Goal: Transaction & Acquisition: Purchase product/service

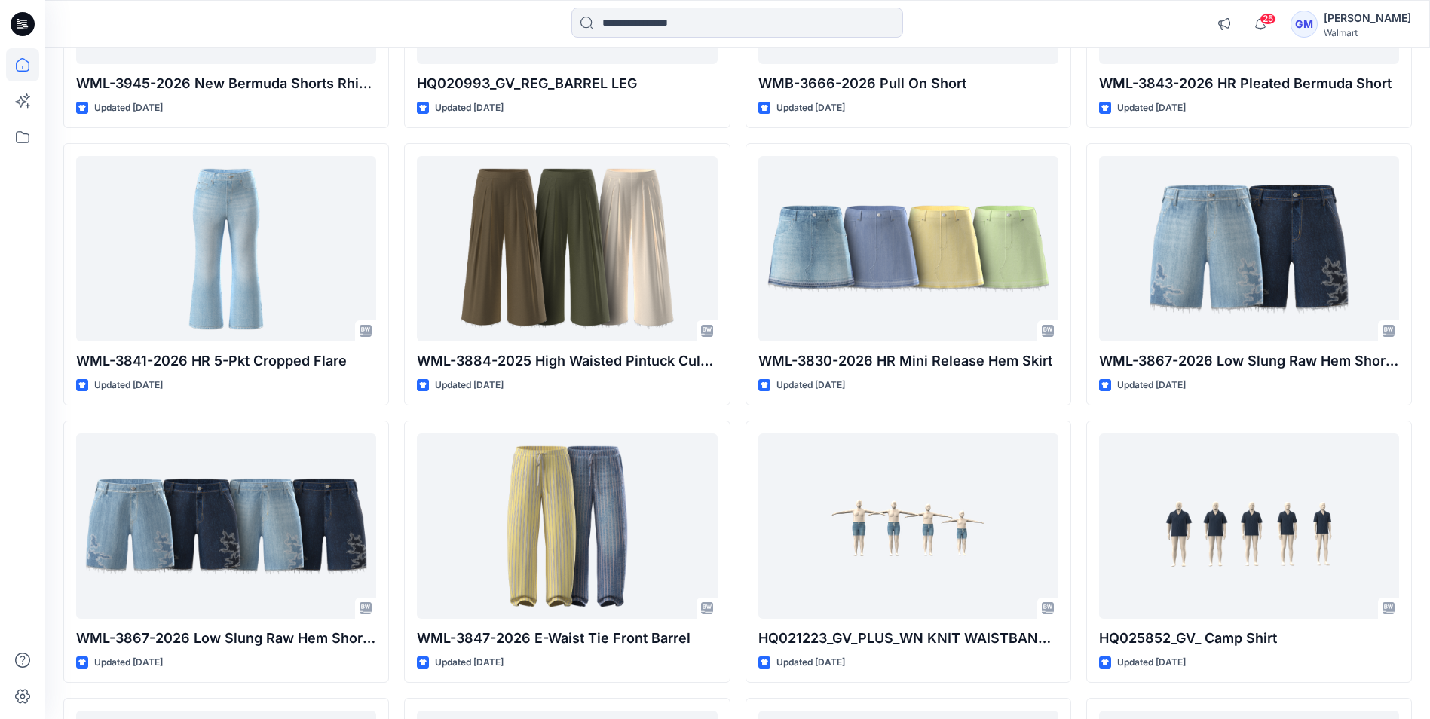
scroll to position [4239, 0]
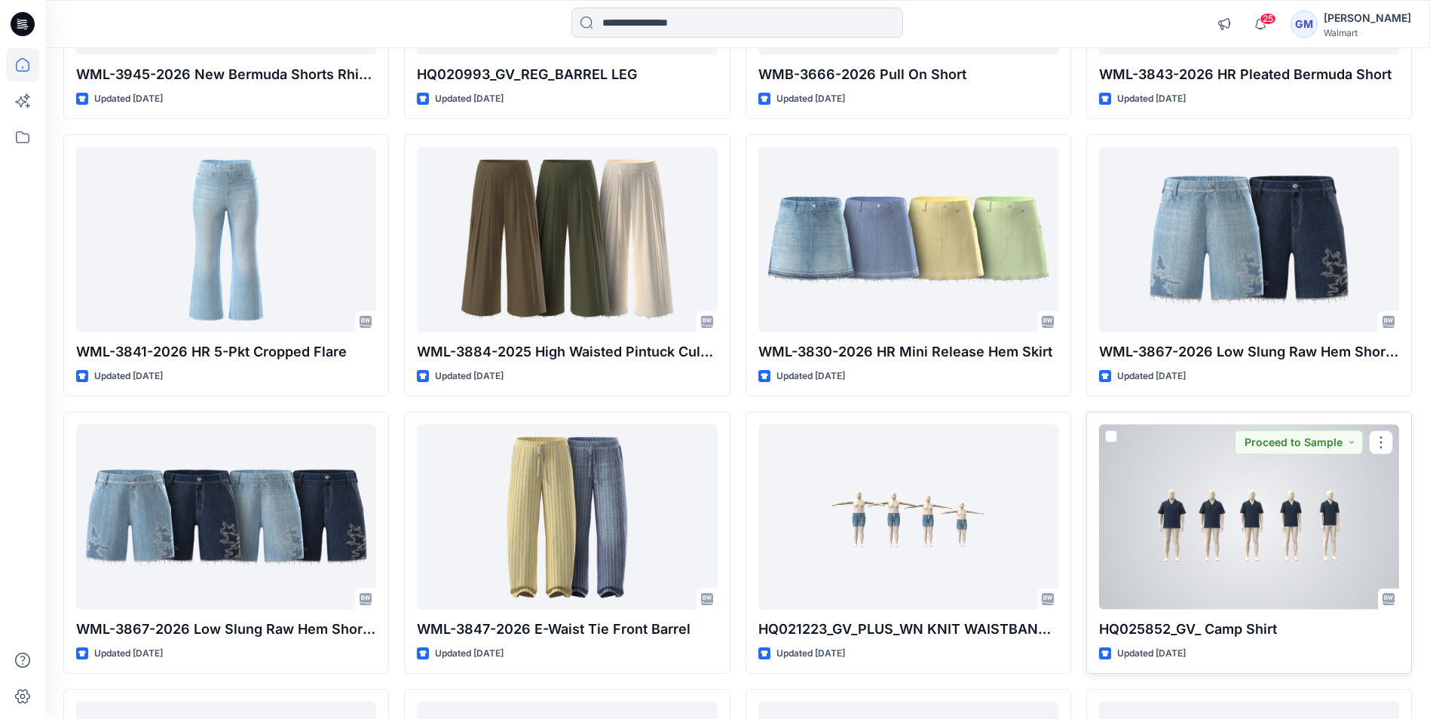
click at [1237, 561] on div at bounding box center [1249, 516] width 300 height 185
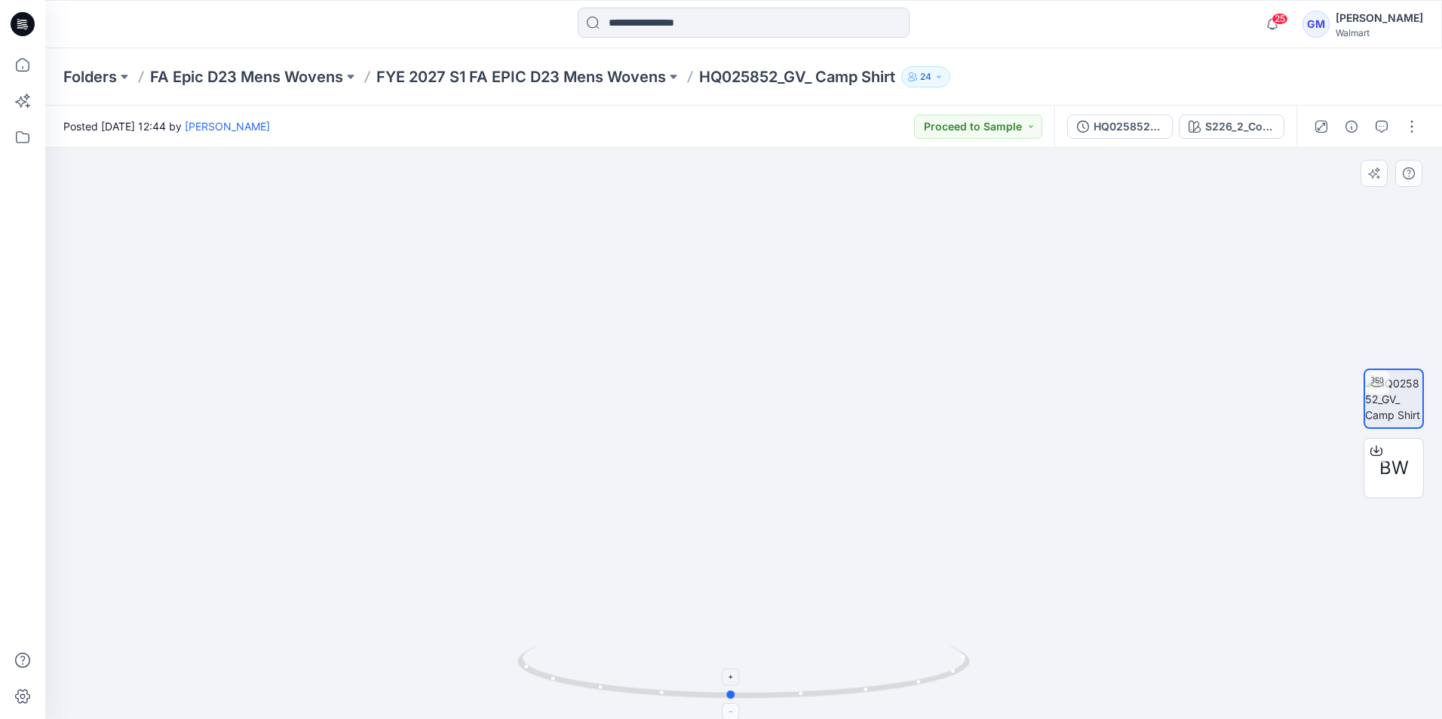
drag, startPoint x: 740, startPoint y: 697, endPoint x: 728, endPoint y: 704, distance: 14.9
click at [728, 703] on icon at bounding box center [745, 674] width 456 height 57
drag, startPoint x: 734, startPoint y: 695, endPoint x: 778, endPoint y: 702, distance: 45.0
click at [778, 702] on icon at bounding box center [745, 674] width 456 height 57
click at [639, 23] on input at bounding box center [744, 23] width 332 height 30
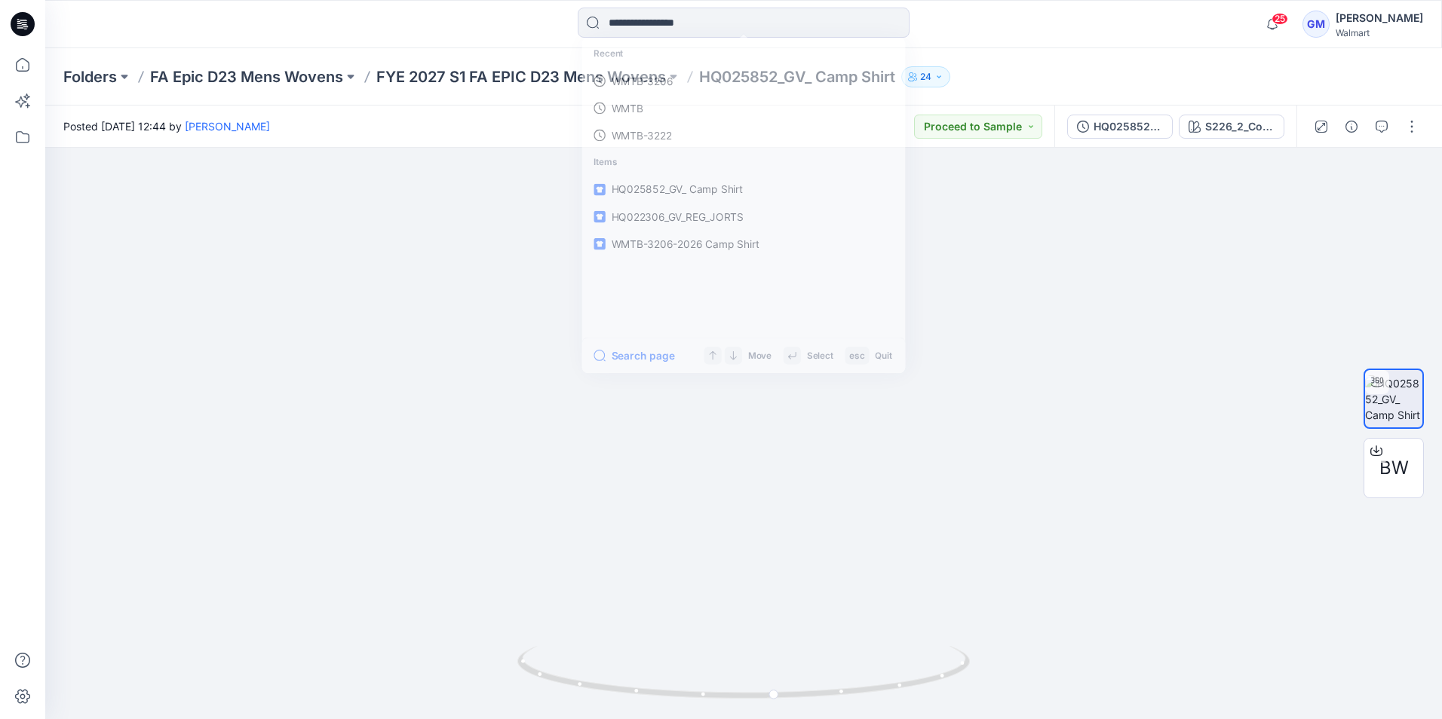
click at [950, 21] on div "Recent WMTB-3206 WMTB WMTB-3222 Items HQ025852_GV_ Camp Shirt HQ022306_GV_REG_J…" at bounding box center [743, 24] width 698 height 33
drag, startPoint x: 776, startPoint y: 700, endPoint x: 554, endPoint y: 677, distance: 222.9
click at [554, 677] on icon at bounding box center [745, 674] width 456 height 57
drag, startPoint x: 564, startPoint y: 685, endPoint x: 793, endPoint y: 710, distance: 230.6
click at [793, 710] on div at bounding box center [743, 681] width 452 height 75
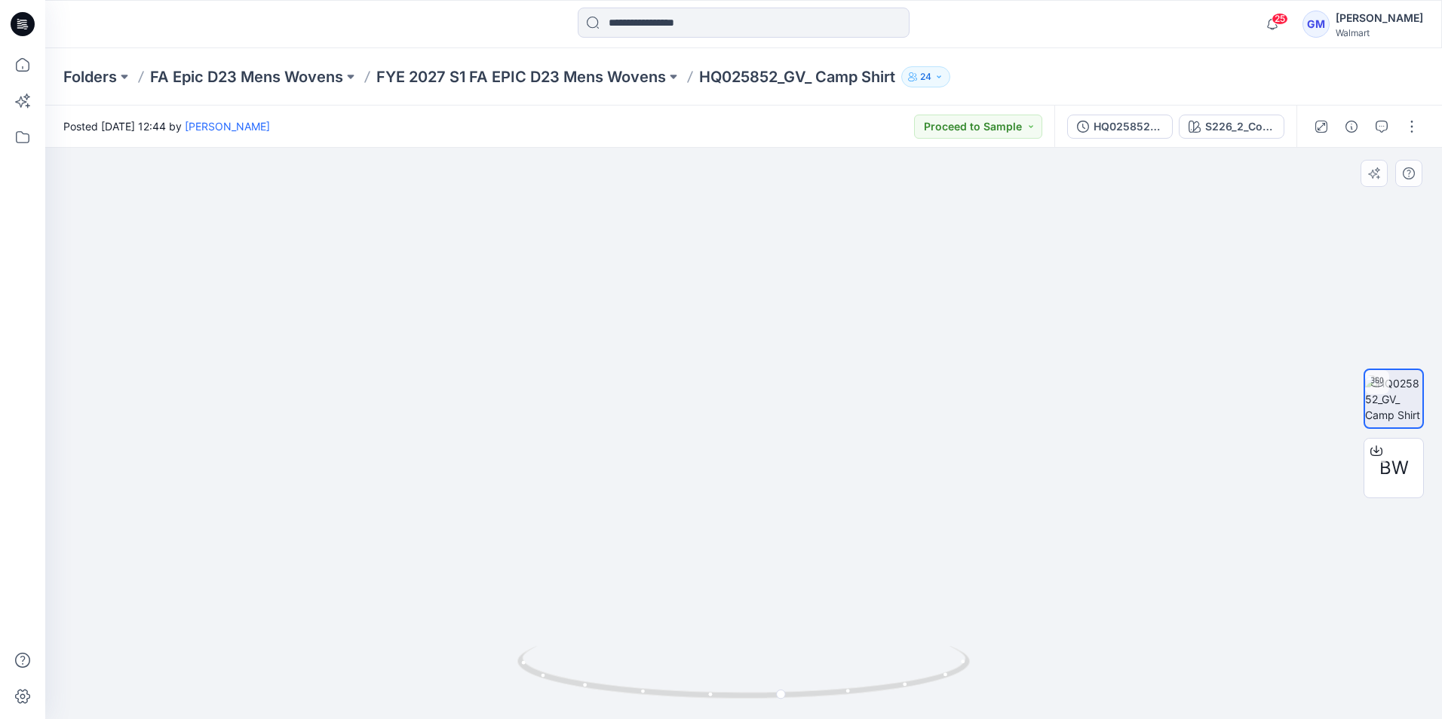
drag, startPoint x: 559, startPoint y: 561, endPoint x: 553, endPoint y: 498, distance: 63.6
click at [553, 498] on img at bounding box center [743, 250] width 1177 height 937
click at [553, 496] on img at bounding box center [743, 248] width 1177 height 942
drag, startPoint x: 783, startPoint y: 695, endPoint x: 749, endPoint y: 697, distance: 33.3
click at [749, 697] on circle at bounding box center [749, 695] width 9 height 9
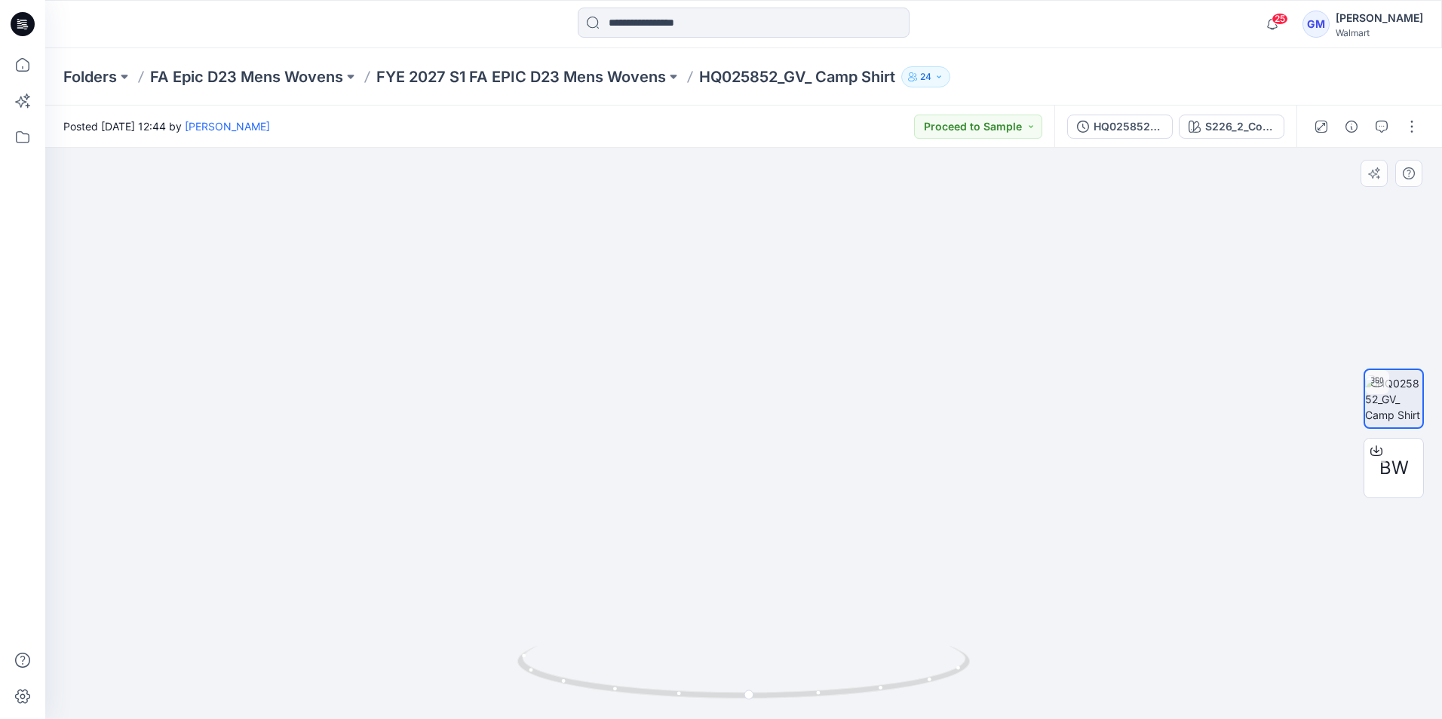
drag, startPoint x: 750, startPoint y: 352, endPoint x: 744, endPoint y: 366, distance: 15.5
click at [744, 366] on img at bounding box center [742, 210] width 1323 height 1019
click at [1095, 123] on div "HQ025852_GV_ Camp Shirt" at bounding box center [1127, 126] width 69 height 17
